Goal: Find specific page/section: Find specific page/section

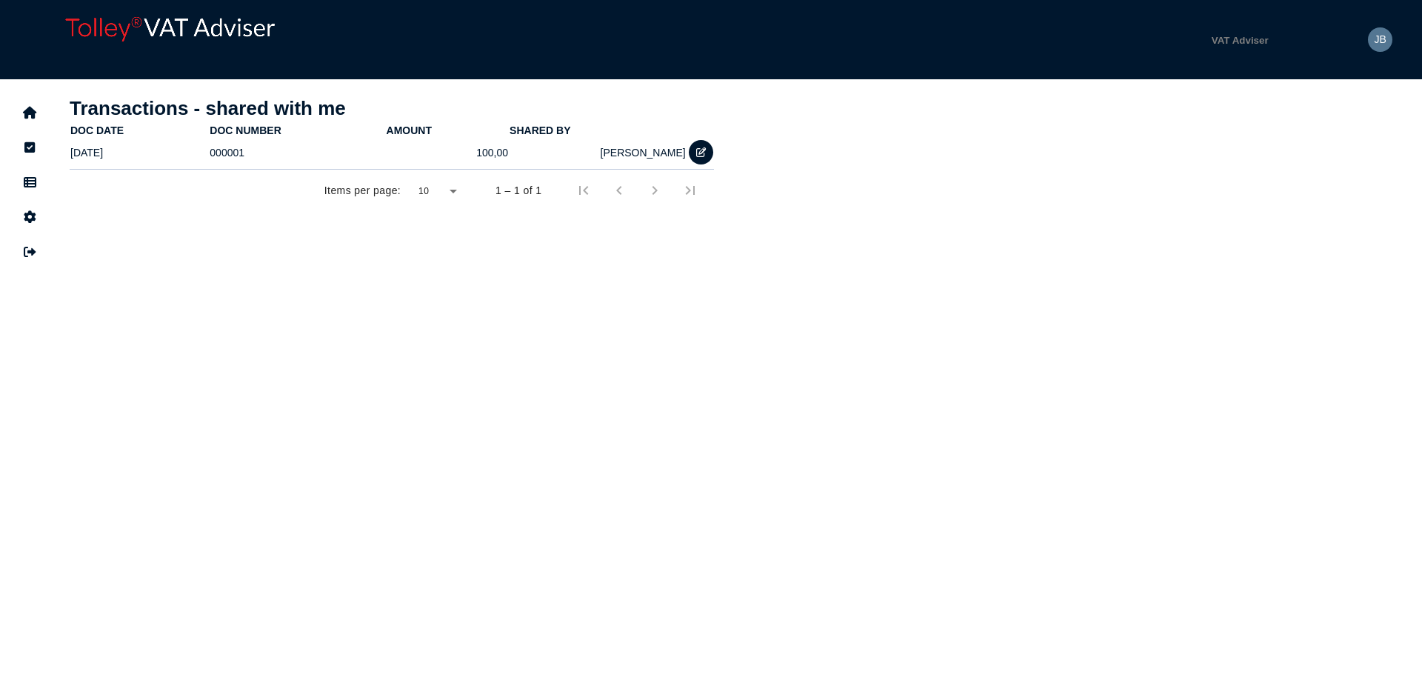
click at [609, 346] on div "Transactions - shared with me doc date doc number Amount shared by [DATE] 00000…" at bounding box center [391, 231] width 665 height 296
click at [673, 155] on td "[PERSON_NAME]" at bounding box center [598, 152] width 178 height 30
click at [28, 113] on icon "navigate application pages" at bounding box center [30, 113] width 14 height 1
click at [27, 182] on icon "navigate application pages" at bounding box center [30, 182] width 13 height 1
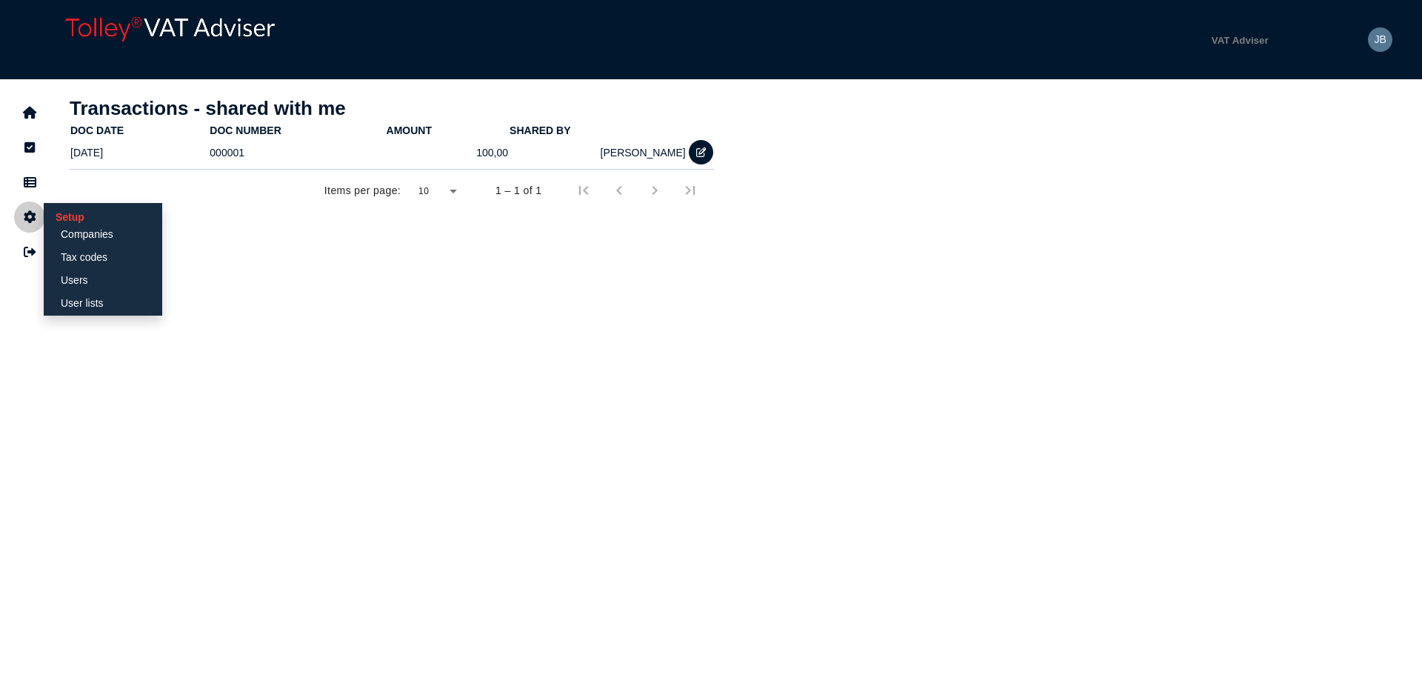
click at [36, 210] on button "navigate application pages" at bounding box center [29, 216] width 31 height 31
click at [80, 239] on link "Companies" at bounding box center [103, 234] width 114 height 21
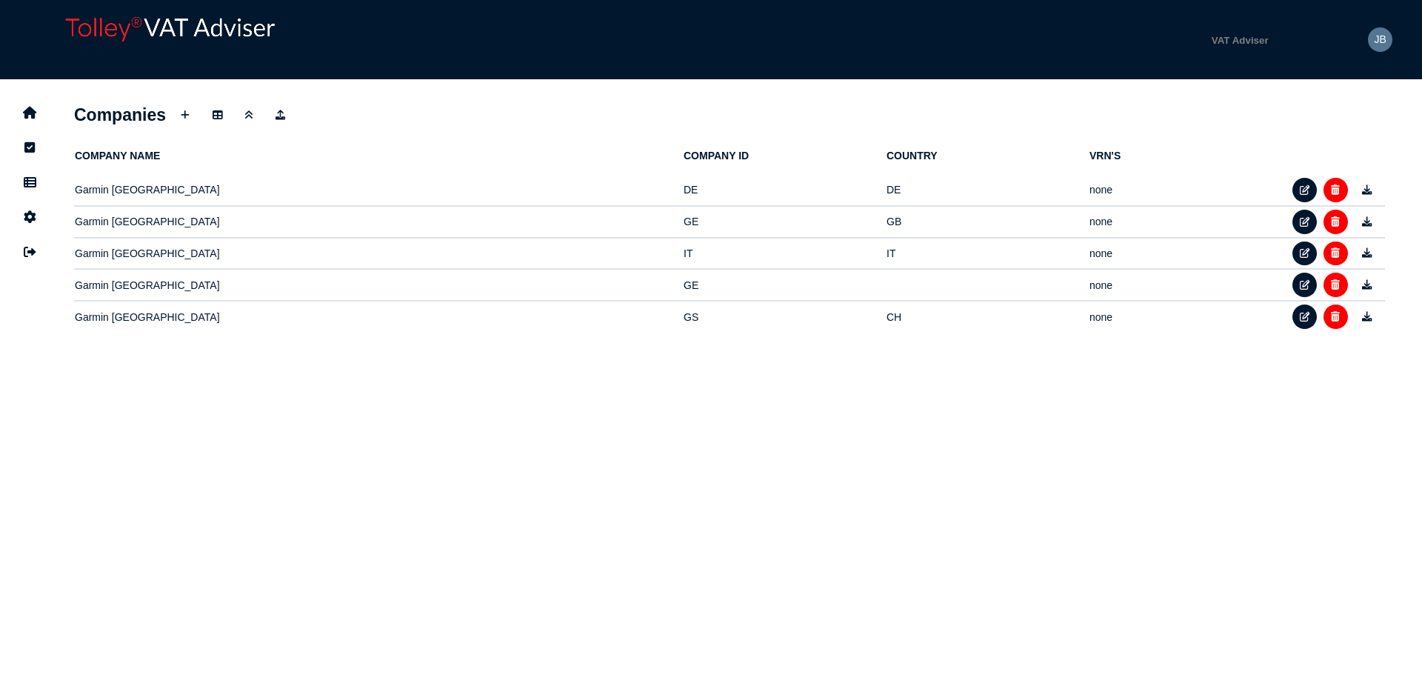
click at [16, 126] on li "navigate application pages" at bounding box center [29, 112] width 31 height 31
click at [30, 113] on icon "navigate application pages" at bounding box center [30, 113] width 14 height 1
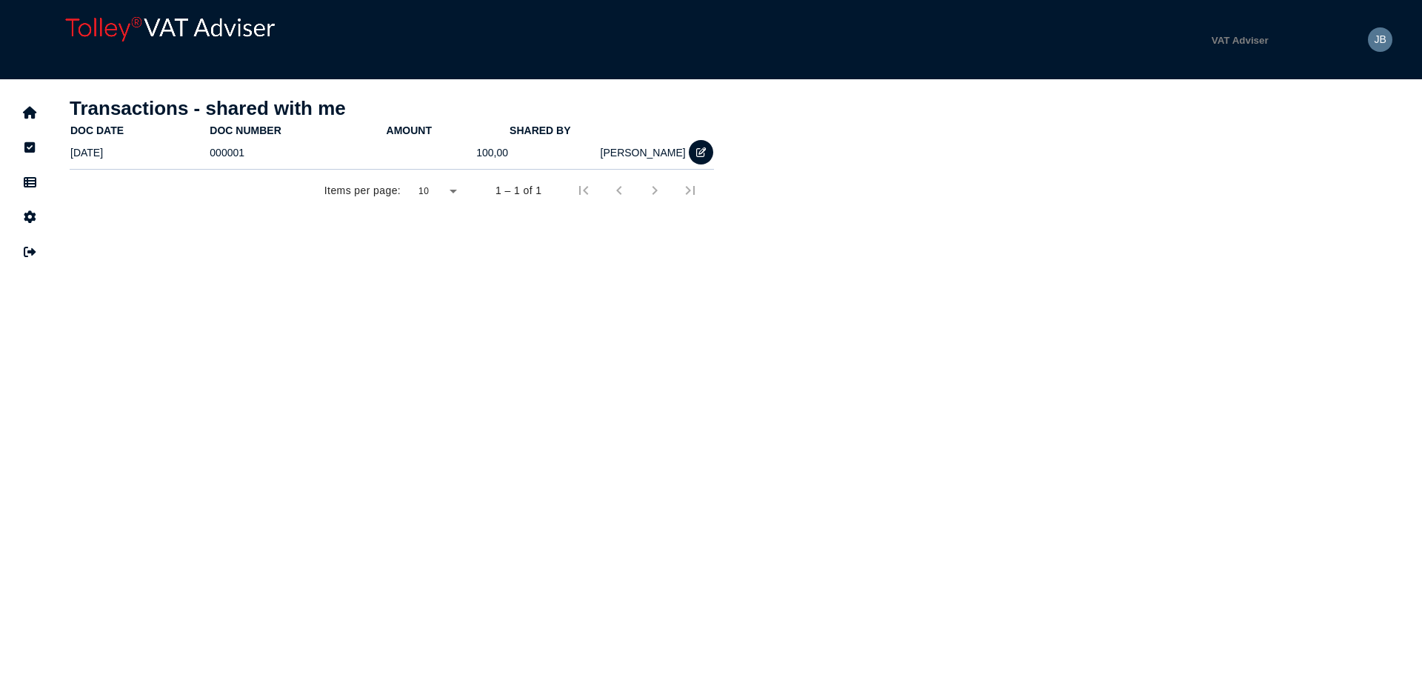
drag, startPoint x: 498, startPoint y: 393, endPoint x: 505, endPoint y: 386, distance: 10.0
click at [505, 386] on html "Welcome [PERSON_NAME] Account: Garmin | User: [PERSON_NAME][EMAIL_ADDRESS][PERS…" at bounding box center [711, 195] width 1422 height 390
click at [29, 113] on icon "navigate application pages" at bounding box center [30, 113] width 14 height 1
click at [110, 41] on div "app logo" at bounding box center [188, 39] width 258 height 57
click at [144, 21] on div "app logo" at bounding box center [188, 39] width 258 height 57
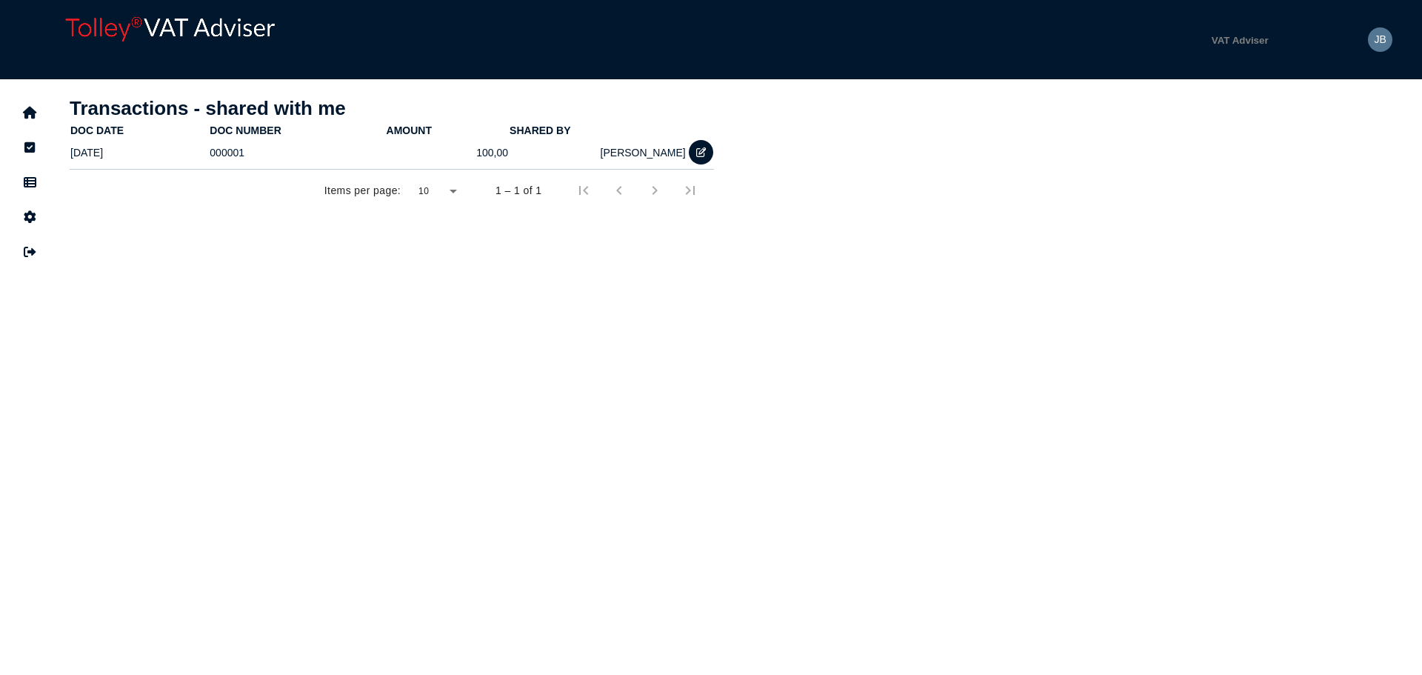
click at [231, 25] on div "app logo" at bounding box center [188, 39] width 258 height 57
click at [30, 113] on icon "navigate application pages" at bounding box center [30, 113] width 14 height 1
click at [34, 175] on button "navigate application pages" at bounding box center [29, 182] width 31 height 31
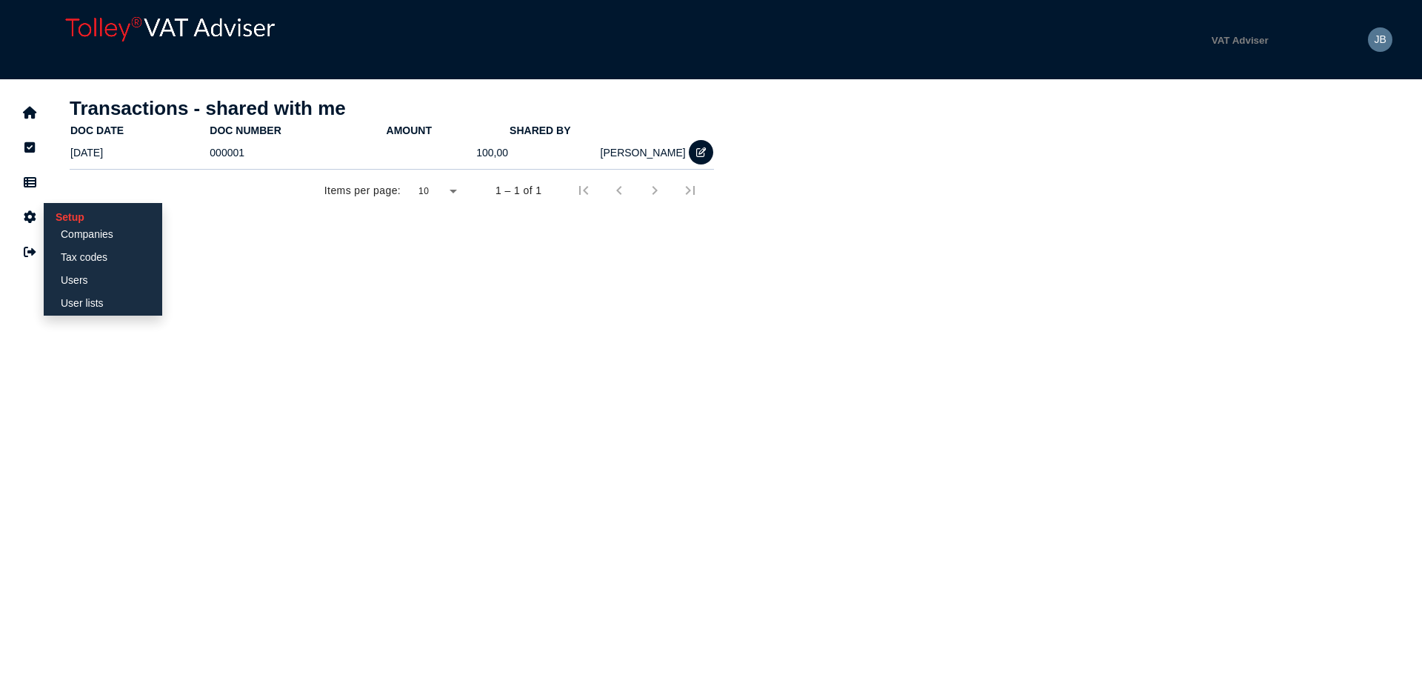
drag, startPoint x: 36, startPoint y: 214, endPoint x: 130, endPoint y: 216, distance: 94.8
click at [45, 216] on li "Setup Companies Tax codes Users User lists" at bounding box center [29, 216] width 31 height 31
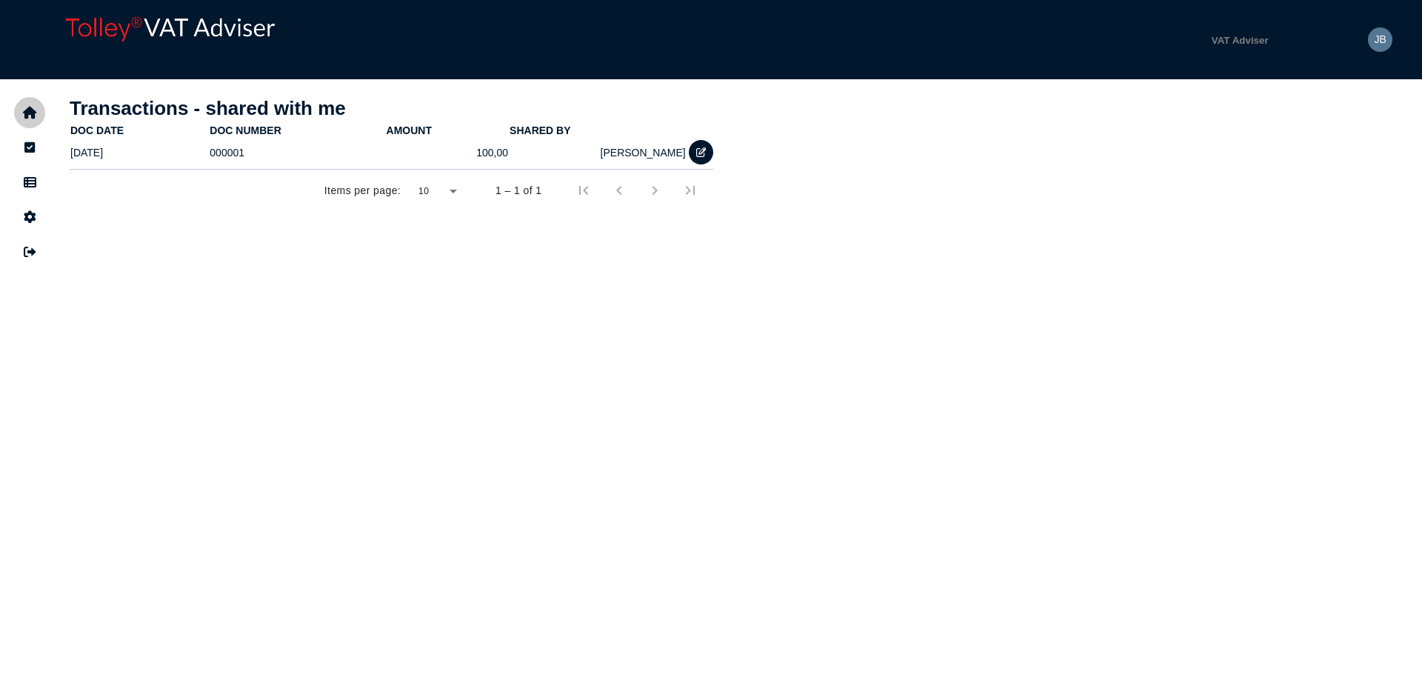
click at [33, 113] on icon "navigate application pages" at bounding box center [30, 113] width 14 height 1
click at [416, 390] on html "Welcome [PERSON_NAME] Account: Garmin | User: [PERSON_NAME][EMAIL_ADDRESS][PERS…" at bounding box center [711, 195] width 1422 height 390
click at [193, 390] on html "Welcome [PERSON_NAME] Account: Garmin | User: [PERSON_NAME][EMAIL_ADDRESS][PERS…" at bounding box center [711, 195] width 1422 height 390
click at [156, 390] on html "Welcome [PERSON_NAME] Account: Garmin | User: [PERSON_NAME][EMAIL_ADDRESS][PERS…" at bounding box center [711, 195] width 1422 height 390
click at [678, 390] on html "Welcome [PERSON_NAME] Account: Garmin | User: [PERSON_NAME][EMAIL_ADDRESS][PERS…" at bounding box center [711, 195] width 1422 height 390
